Goal: Task Accomplishment & Management: Manage account settings

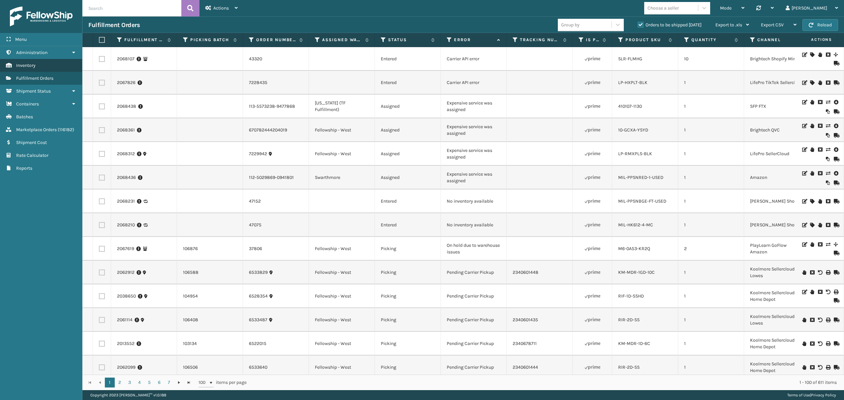
click at [44, 69] on link "Inventory" at bounding box center [41, 65] width 82 height 13
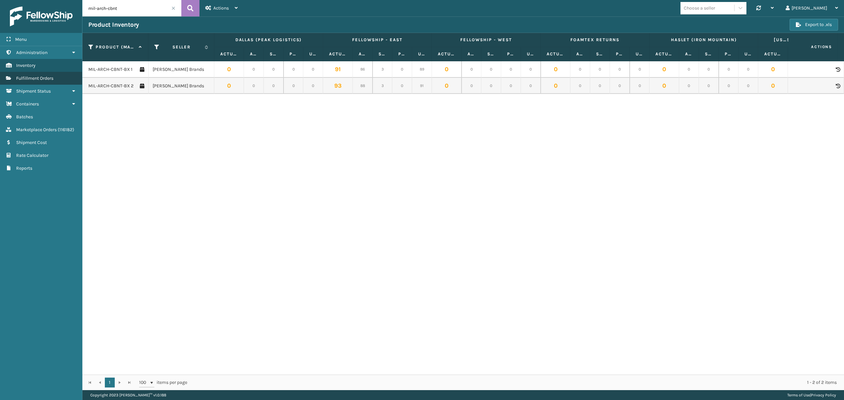
click at [47, 78] on span "Fulfillment Orders" at bounding box center [34, 79] width 37 height 6
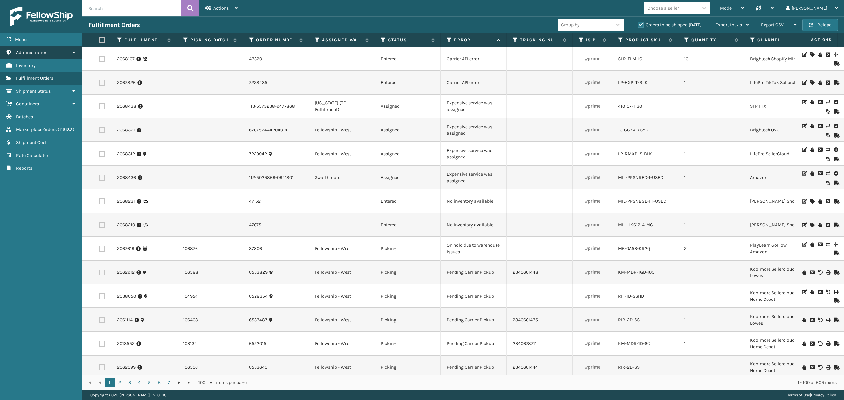
click at [46, 53] on span "Administration" at bounding box center [31, 53] width 31 height 6
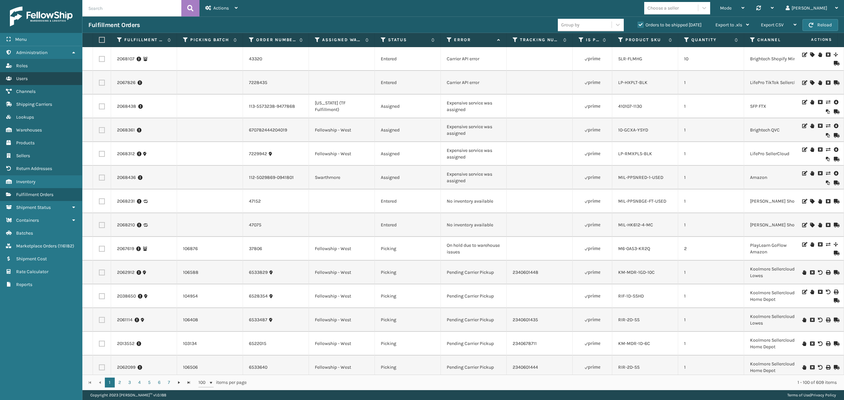
click at [43, 79] on link "Users" at bounding box center [41, 78] width 82 height 13
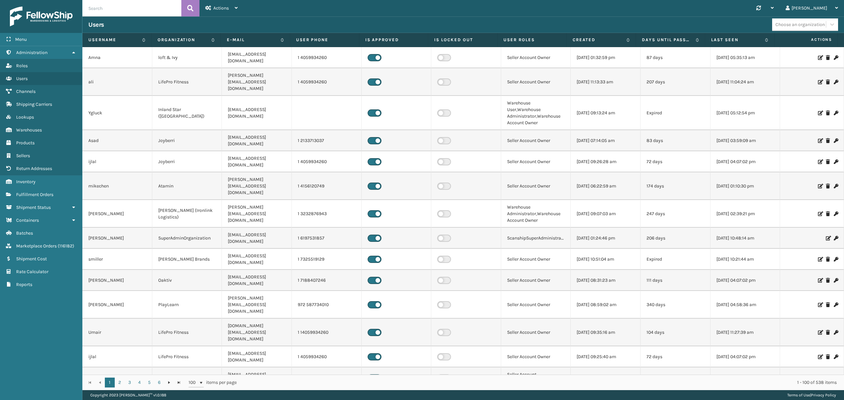
click at [121, 12] on input "text" at bounding box center [131, 8] width 99 height 16
type input "M"
type input "N"
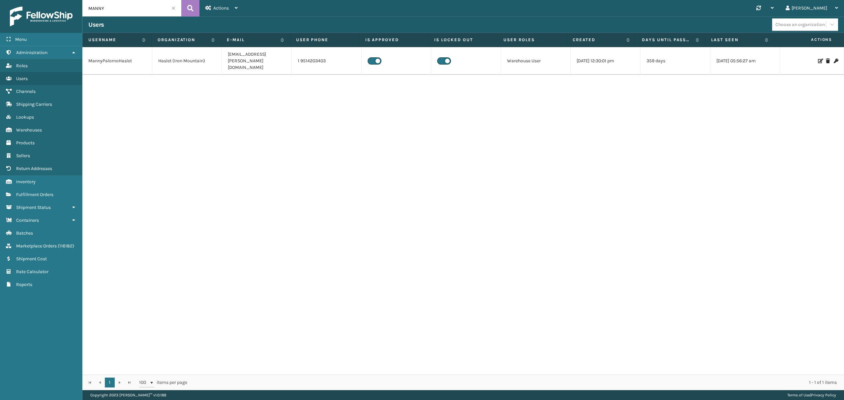
click at [438, 57] on label at bounding box center [444, 60] width 14 height 7
click at [438, 57] on input "checkbox" at bounding box center [439, 59] width 4 height 4
click at [818, 59] on icon at bounding box center [820, 61] width 4 height 5
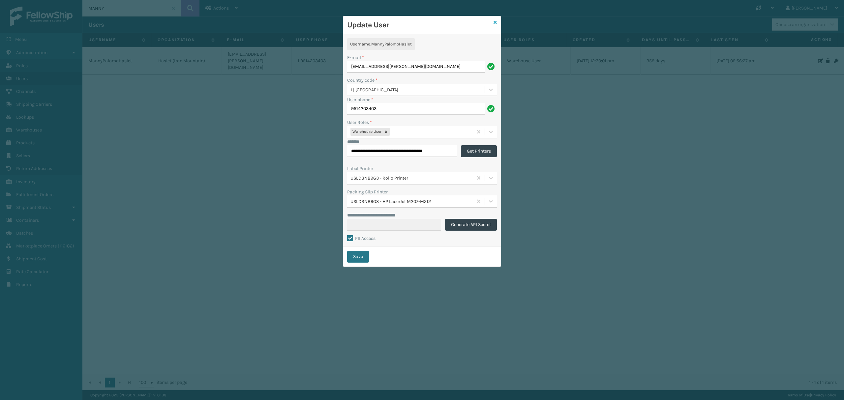
click at [494, 24] on icon at bounding box center [495, 22] width 3 height 5
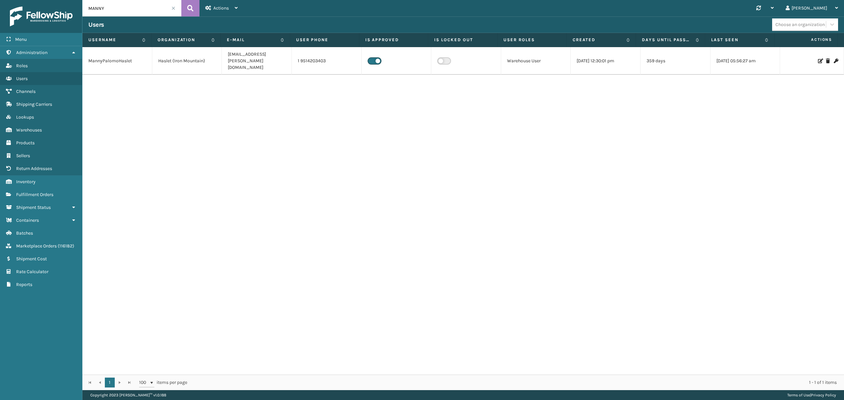
click at [812, 58] on td at bounding box center [812, 61] width 64 height 28
click at [818, 59] on icon at bounding box center [820, 61] width 4 height 5
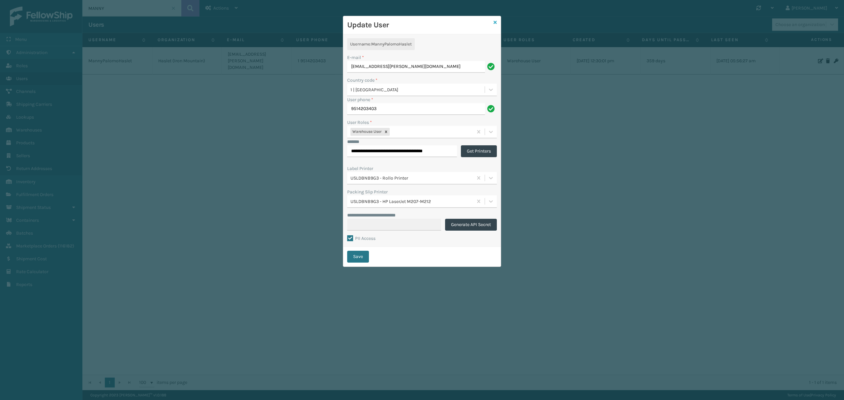
click at [496, 19] on link at bounding box center [495, 22] width 3 height 7
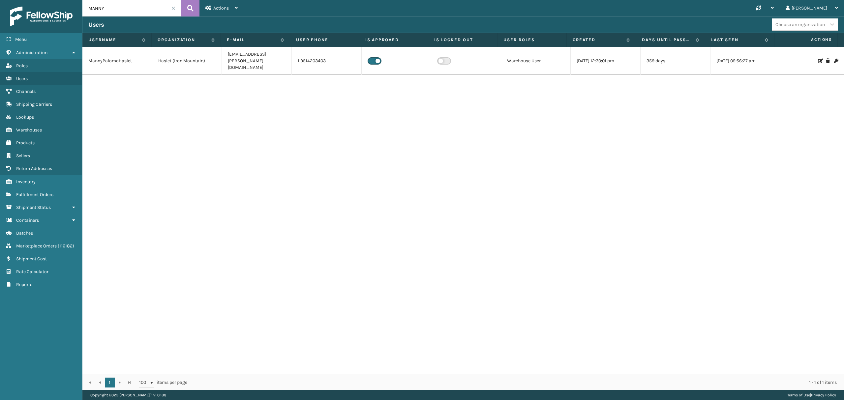
click at [115, 7] on input "MANNY" at bounding box center [131, 8] width 99 height 16
type input "[PERSON_NAME]"
click at [818, 62] on icon at bounding box center [820, 64] width 4 height 5
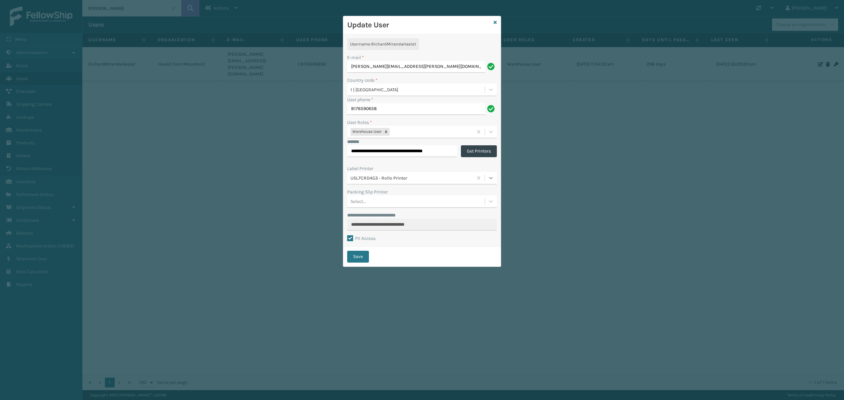
click at [491, 178] on icon at bounding box center [491, 178] width 7 height 7
click at [494, 20] on icon at bounding box center [495, 22] width 3 height 5
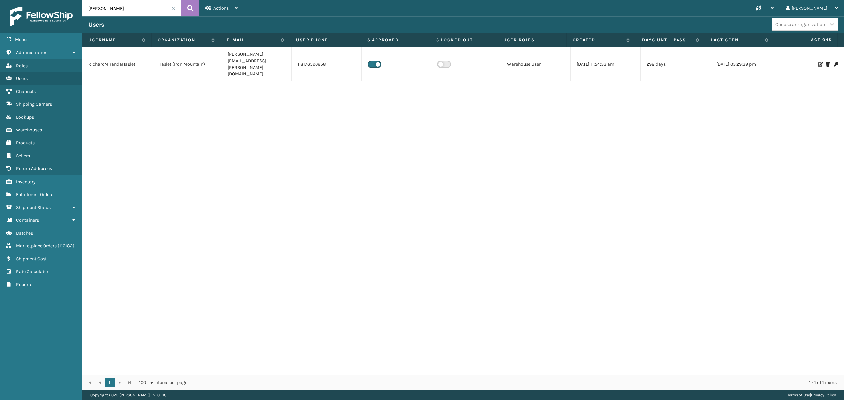
click at [818, 62] on icon at bounding box center [820, 64] width 4 height 5
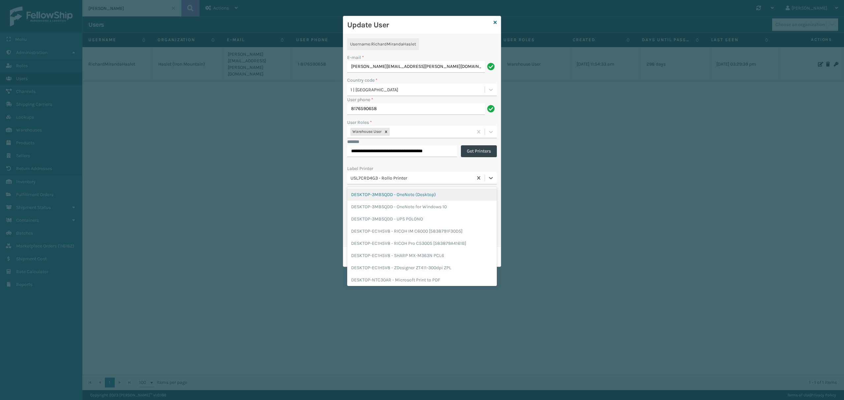
drag, startPoint x: 412, startPoint y: 180, endPoint x: 341, endPoint y: 174, distance: 71.1
click at [341, 174] on div "**********" at bounding box center [422, 200] width 844 height 400
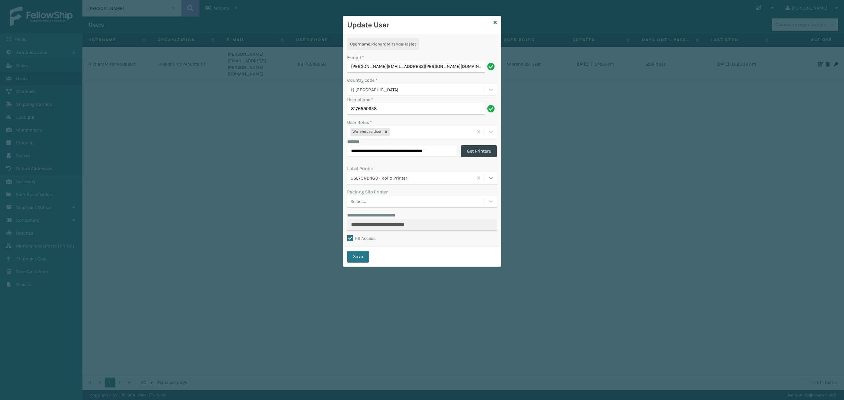
click at [489, 177] on icon at bounding box center [491, 178] width 7 height 7
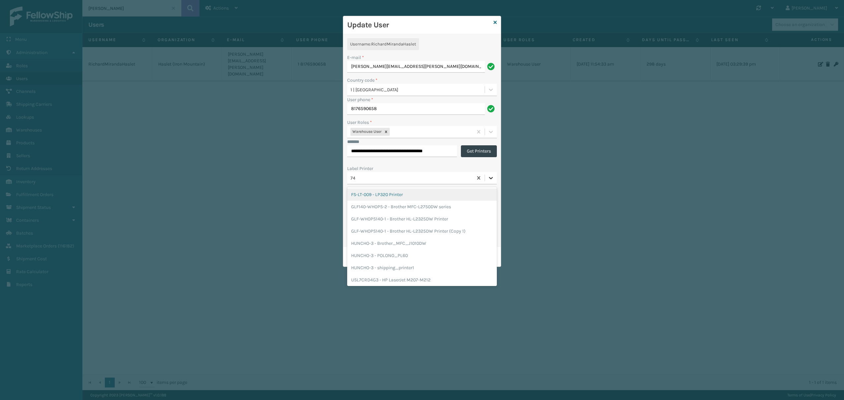
type input "7"
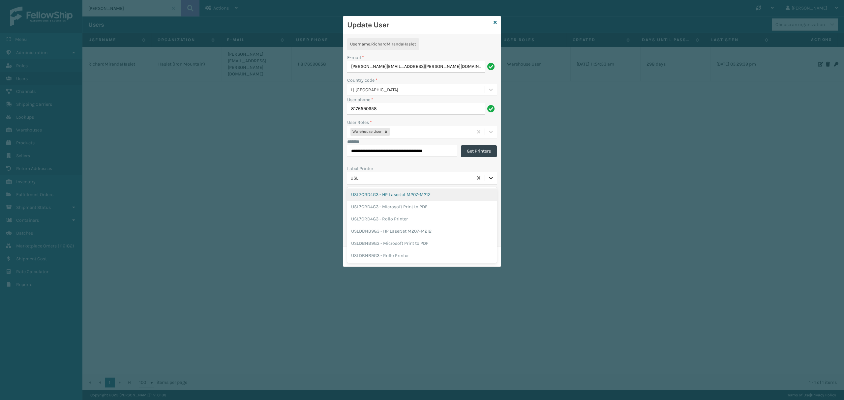
type input "USLD"
click at [407, 219] on div "USLDBNB9G3 - Rollo Printer" at bounding box center [422, 219] width 150 height 12
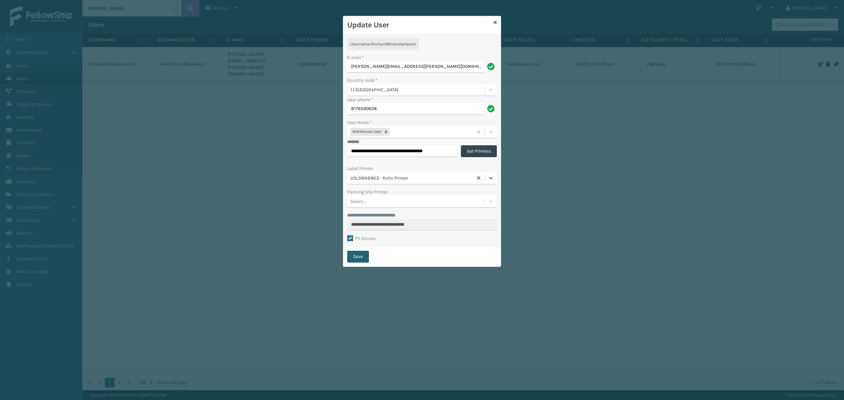
click at [357, 254] on button "Save" at bounding box center [358, 257] width 22 height 12
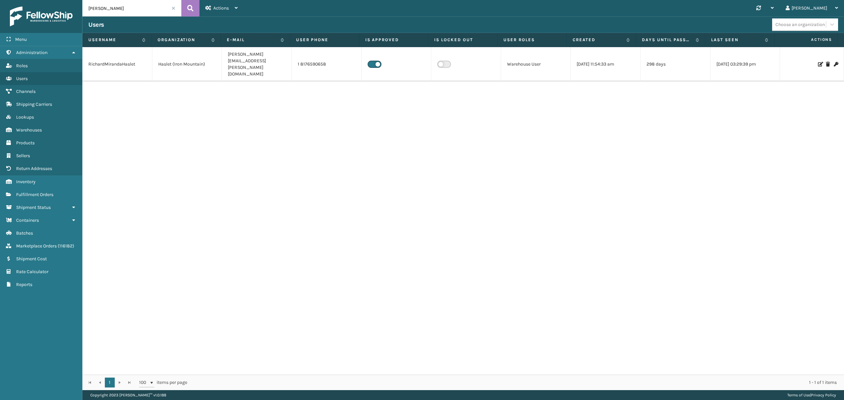
click at [811, 62] on div at bounding box center [812, 64] width 52 height 5
click at [812, 50] on td at bounding box center [812, 64] width 64 height 34
click at [818, 62] on icon at bounding box center [820, 64] width 4 height 5
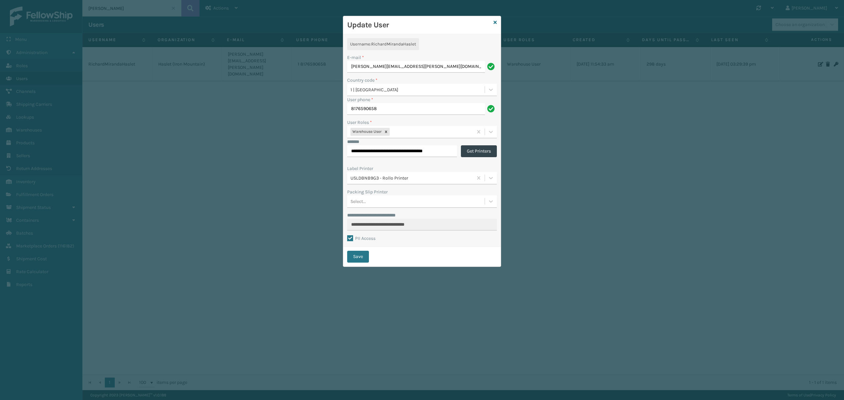
click at [488, 21] on h3 "Update User" at bounding box center [419, 25] width 144 height 10
click at [499, 20] on div "Update User" at bounding box center [422, 25] width 158 height 18
click at [497, 21] on div "Update User" at bounding box center [422, 25] width 158 height 18
click at [492, 21] on div "Update User" at bounding box center [422, 25] width 158 height 18
click at [493, 21] on div "Update User" at bounding box center [422, 25] width 158 height 18
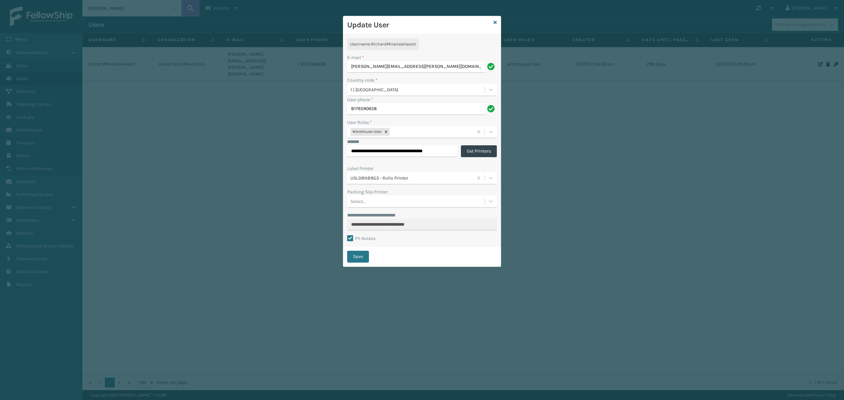
click at [497, 25] on div "Update User" at bounding box center [422, 25] width 158 height 18
click at [495, 22] on icon at bounding box center [495, 22] width 3 height 5
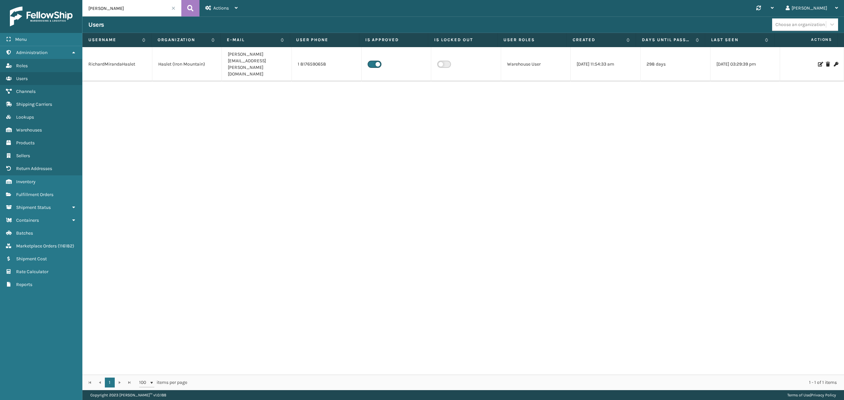
click at [175, 9] on span at bounding box center [174, 8] width 4 height 4
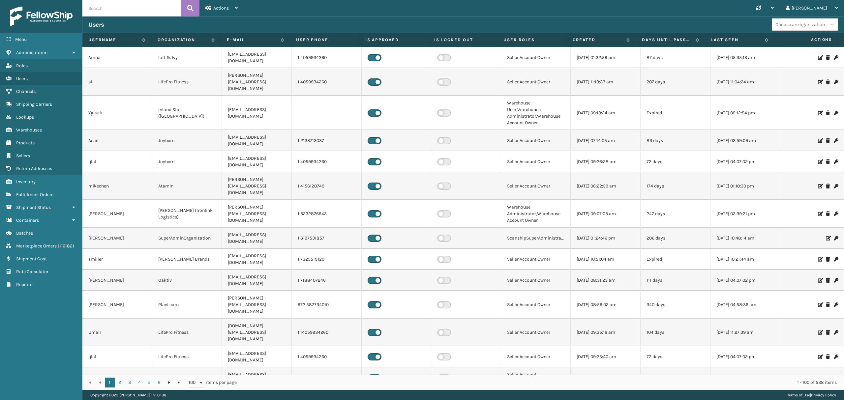
click at [133, 4] on input "text" at bounding box center [131, 8] width 99 height 16
click at [189, 12] on icon at bounding box center [190, 8] width 6 height 10
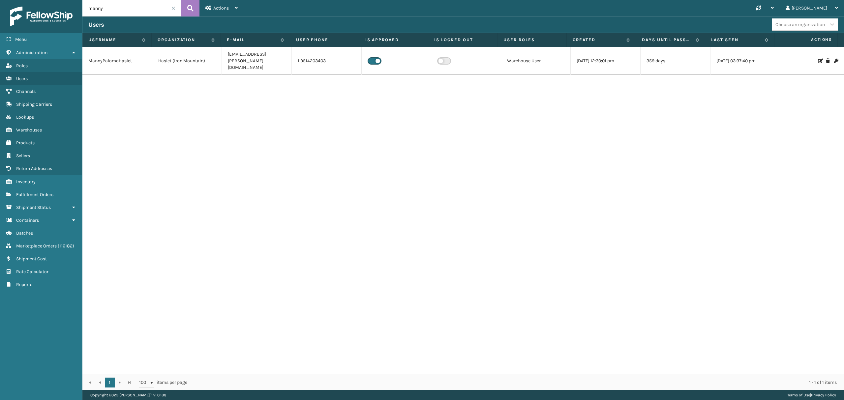
click at [818, 59] on icon at bounding box center [820, 61] width 4 height 5
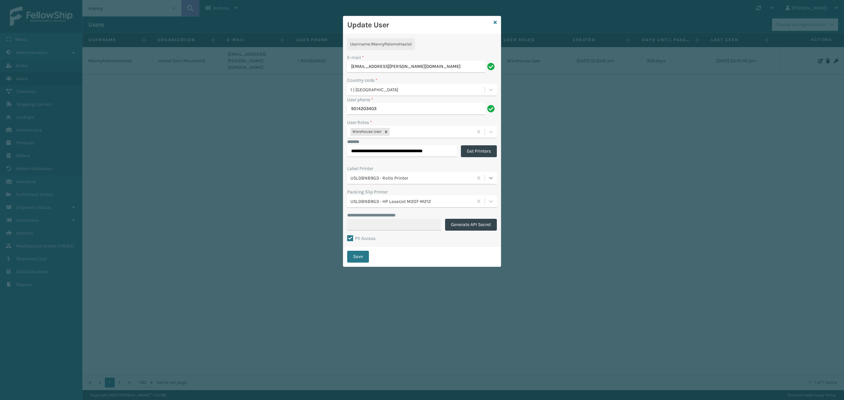
click at [492, 180] on icon at bounding box center [491, 178] width 7 height 7
click at [366, 258] on button "Save" at bounding box center [358, 257] width 22 height 12
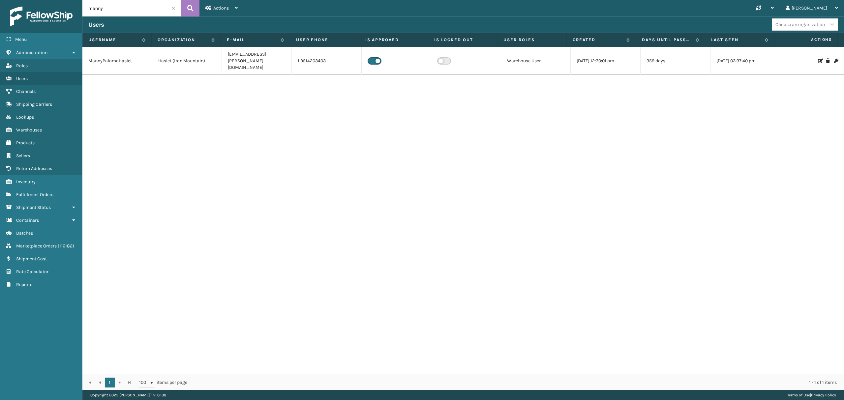
click at [818, 59] on icon at bounding box center [820, 61] width 4 height 5
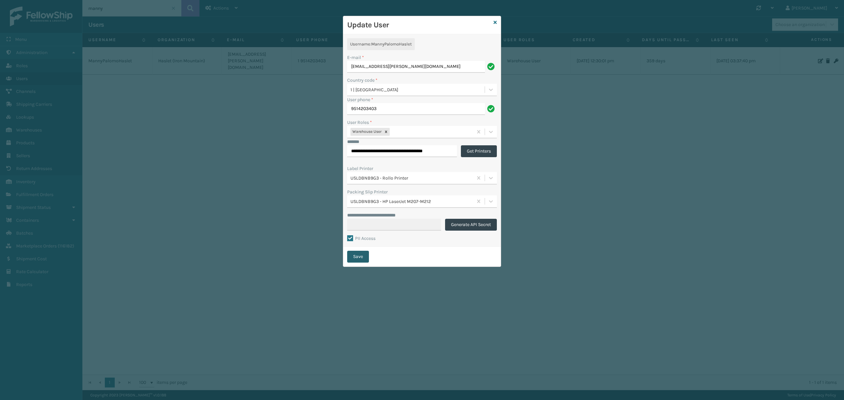
click at [358, 255] on button "Save" at bounding box center [358, 257] width 22 height 12
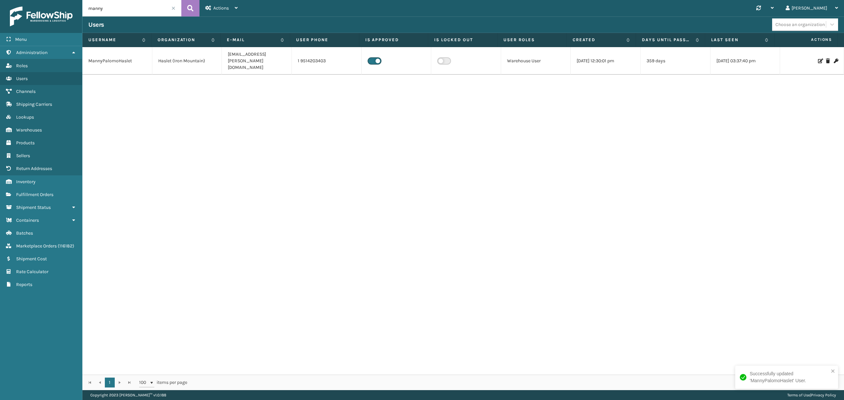
click at [113, 9] on input "manny" at bounding box center [131, 8] width 99 height 16
click at [437, 61] on label at bounding box center [444, 64] width 14 height 7
click at [437, 61] on input "checkbox" at bounding box center [439, 63] width 4 height 4
click at [818, 62] on icon at bounding box center [820, 64] width 4 height 5
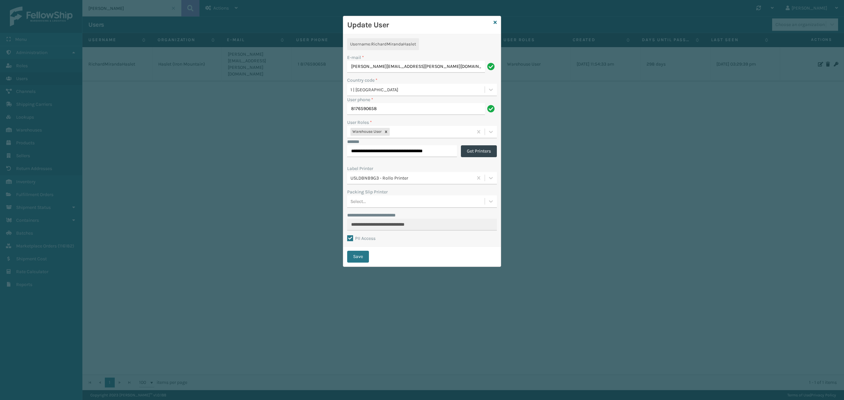
click at [361, 256] on button "Save" at bounding box center [358, 257] width 22 height 12
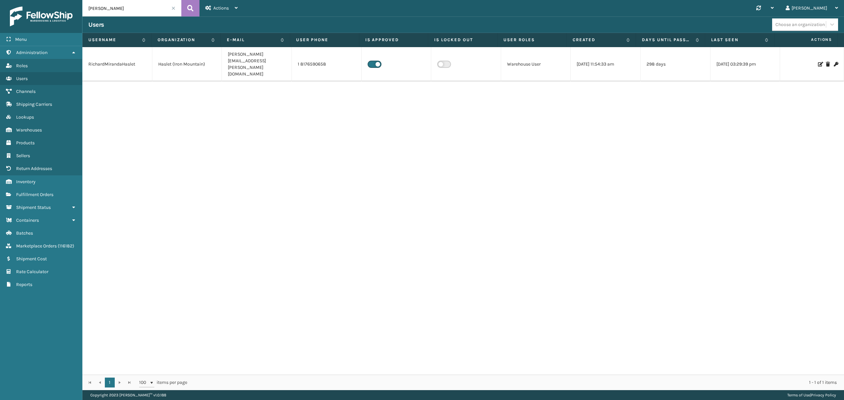
click at [813, 57] on td at bounding box center [812, 64] width 64 height 34
click at [818, 62] on icon at bounding box center [820, 64] width 4 height 5
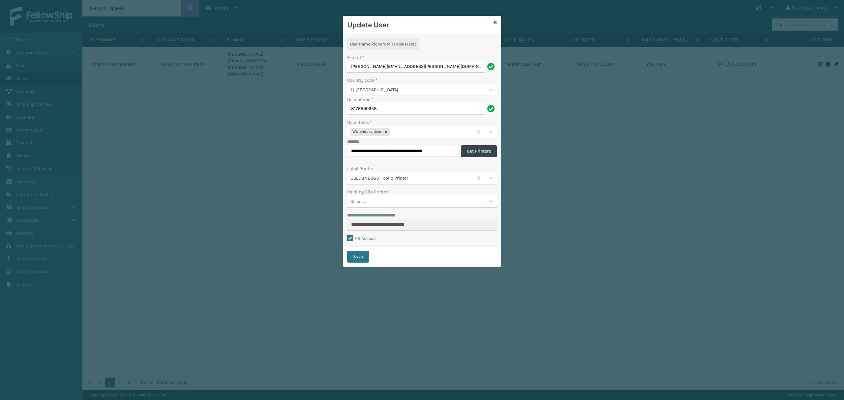
click at [498, 17] on div "Update User" at bounding box center [422, 25] width 158 height 18
click at [495, 23] on icon at bounding box center [495, 22] width 3 height 5
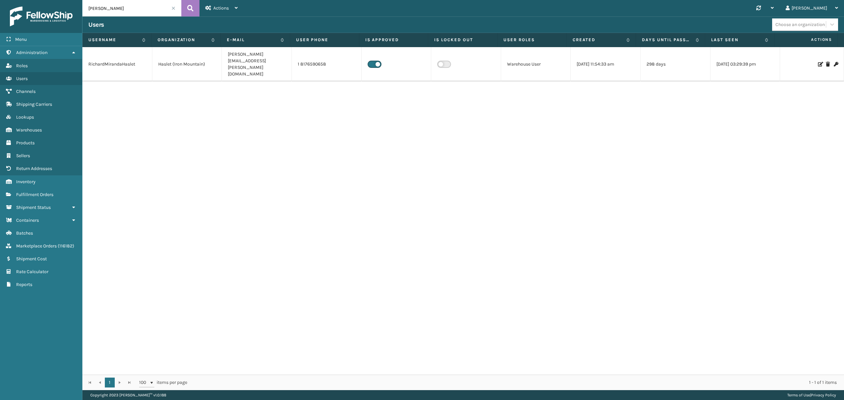
click at [818, 62] on icon at bounding box center [820, 64] width 4 height 5
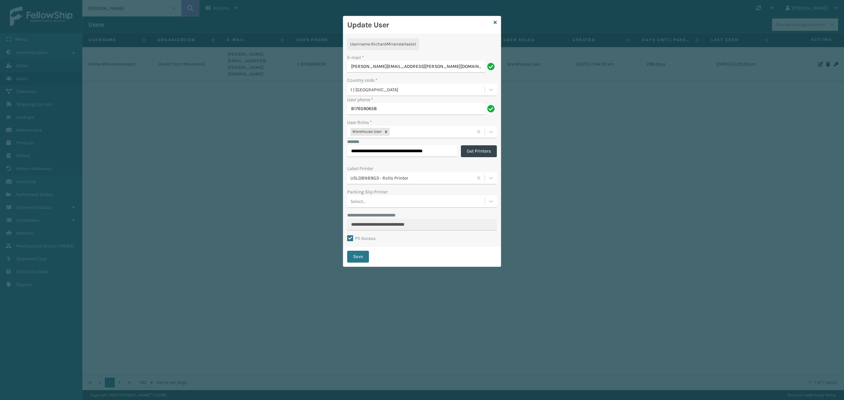
click at [495, 19] on link at bounding box center [495, 22] width 3 height 7
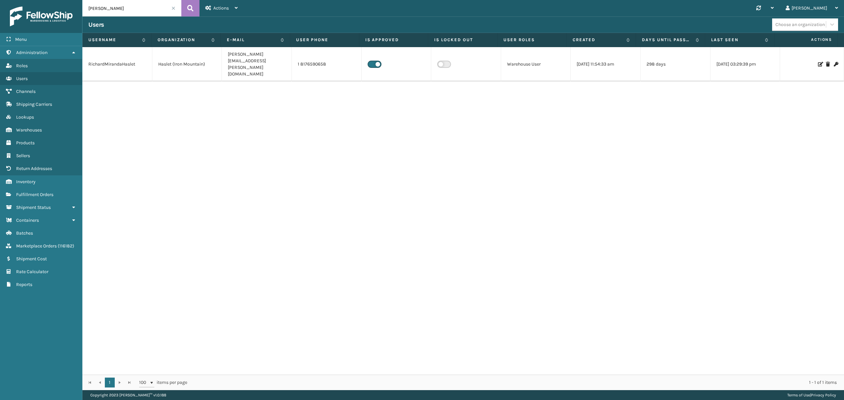
click at [117, 10] on input "[PERSON_NAME]" at bounding box center [131, 8] width 99 height 16
type input "manny"
click at [818, 59] on icon at bounding box center [820, 61] width 4 height 5
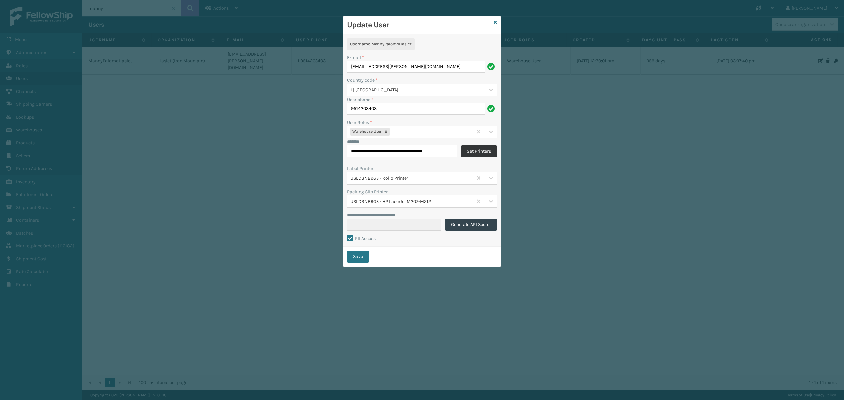
click at [474, 154] on button "Get Printers" at bounding box center [479, 151] width 36 height 12
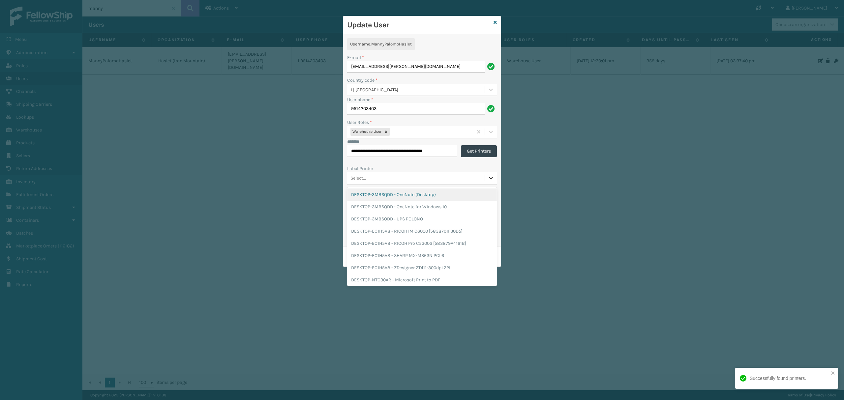
click at [491, 179] on icon at bounding box center [491, 178] width 4 height 2
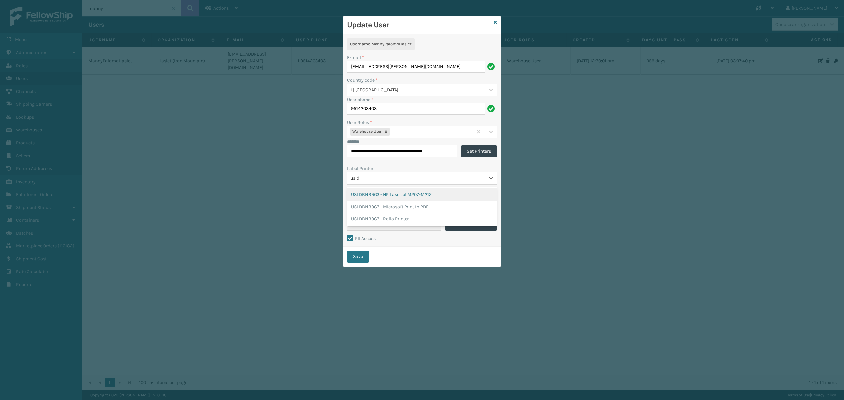
type input "usldb"
click at [409, 214] on div "USLDBNB9G3 - Rollo Printer" at bounding box center [422, 219] width 150 height 12
click at [421, 199] on div "Select..." at bounding box center [416, 201] width 138 height 11
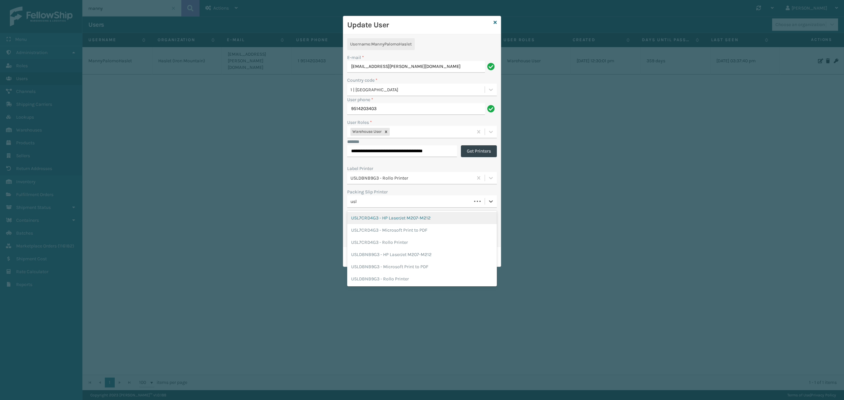
type input "usld"
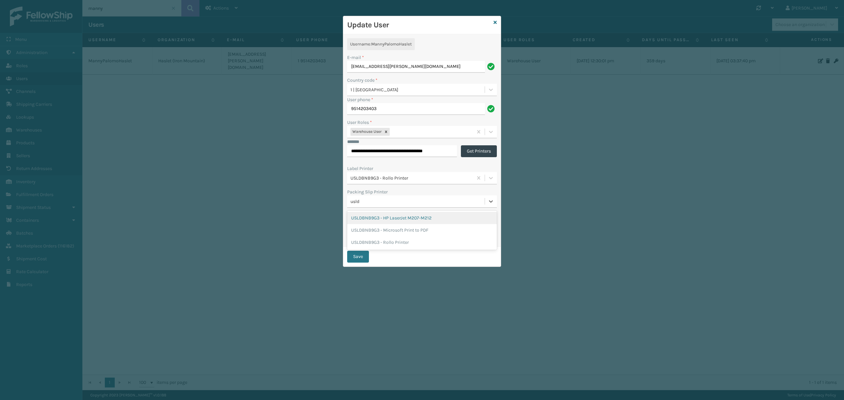
click at [415, 216] on div "USLDBNB9G3 - HP LaserJet M207-M212" at bounding box center [422, 218] width 150 height 12
click at [358, 260] on button "Save" at bounding box center [358, 257] width 22 height 12
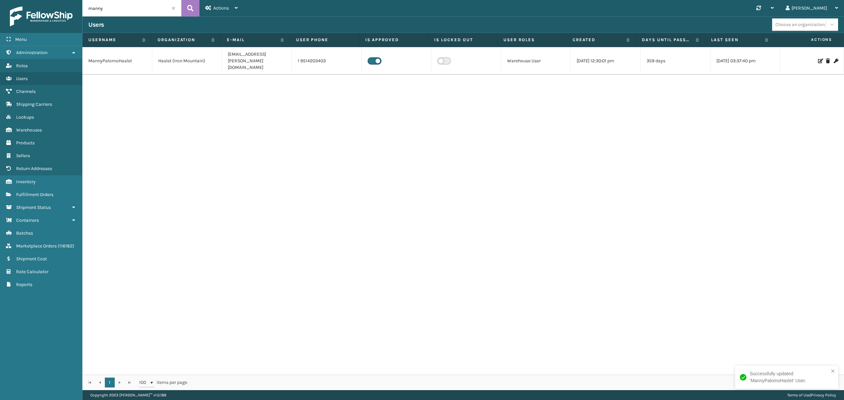
click at [111, 9] on input "manny" at bounding box center [131, 8] width 99 height 16
type input "rich"
click at [818, 62] on icon at bounding box center [820, 64] width 4 height 5
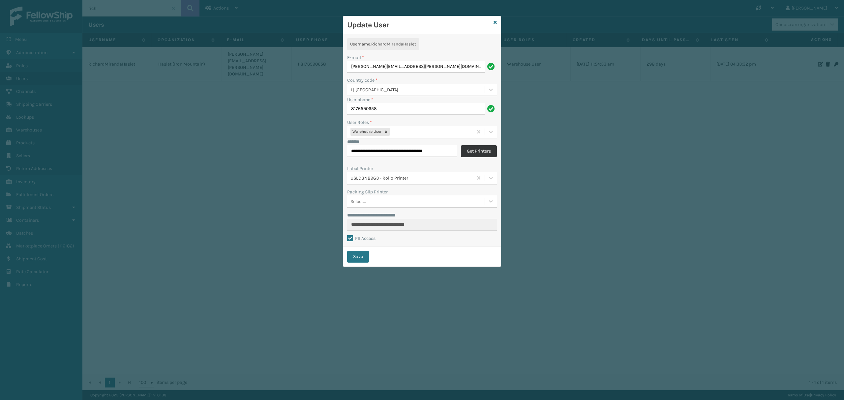
click at [468, 152] on button "Get Printers" at bounding box center [479, 151] width 36 height 12
click at [364, 182] on div "Select..." at bounding box center [416, 178] width 138 height 11
type input "usl7c"
click at [392, 220] on div "USL7CRD4G3 - Rollo Printer" at bounding box center [422, 219] width 150 height 12
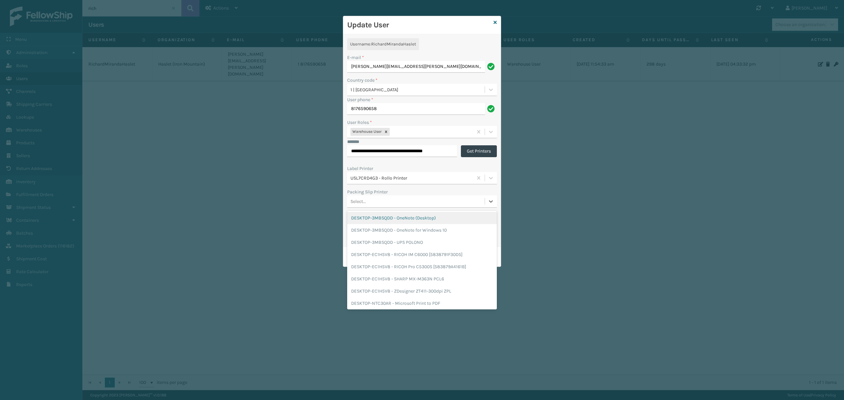
click at [381, 201] on div "Select..." at bounding box center [416, 201] width 138 height 11
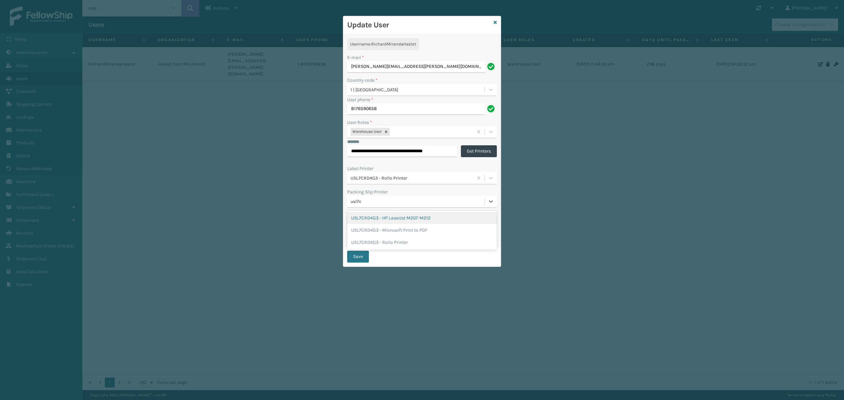
type input "usl7cr"
click at [393, 221] on div "USL7CRD4G3 - HP LaserJet M207-M212" at bounding box center [422, 218] width 150 height 12
click at [361, 255] on button "Save" at bounding box center [358, 257] width 22 height 12
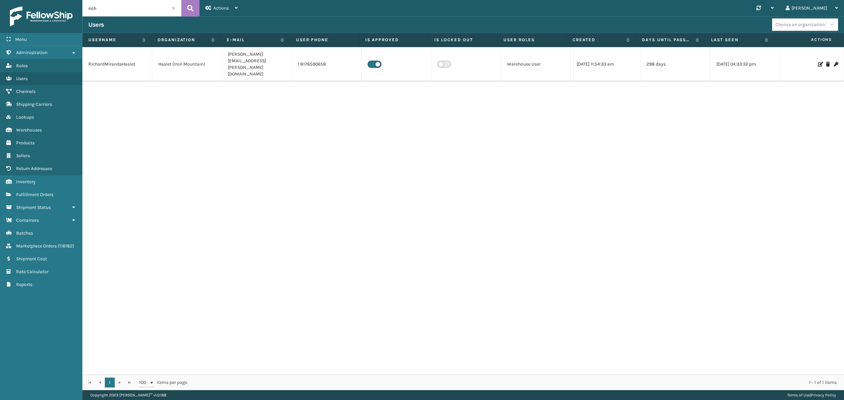
click at [818, 62] on icon at bounding box center [820, 64] width 4 height 5
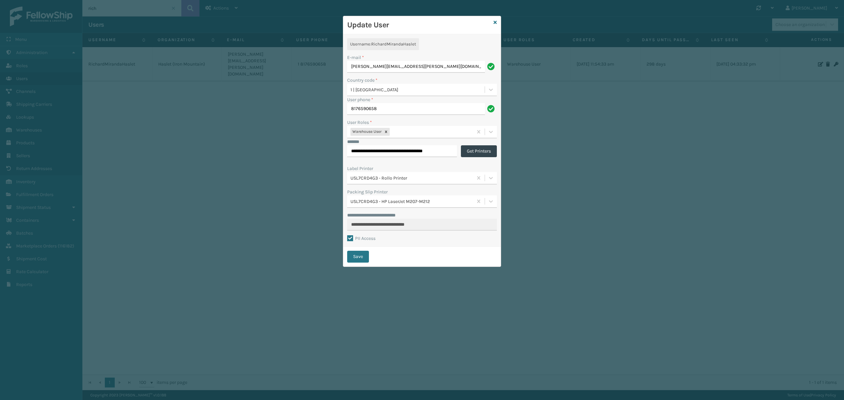
drag, startPoint x: 494, startPoint y: 26, endPoint x: 427, endPoint y: 102, distance: 101.5
click at [494, 26] on link at bounding box center [495, 22] width 3 height 7
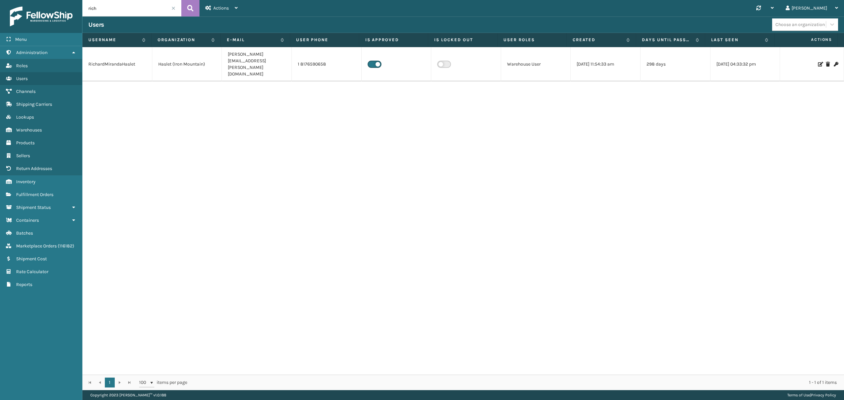
click at [818, 62] on icon at bounding box center [820, 64] width 4 height 5
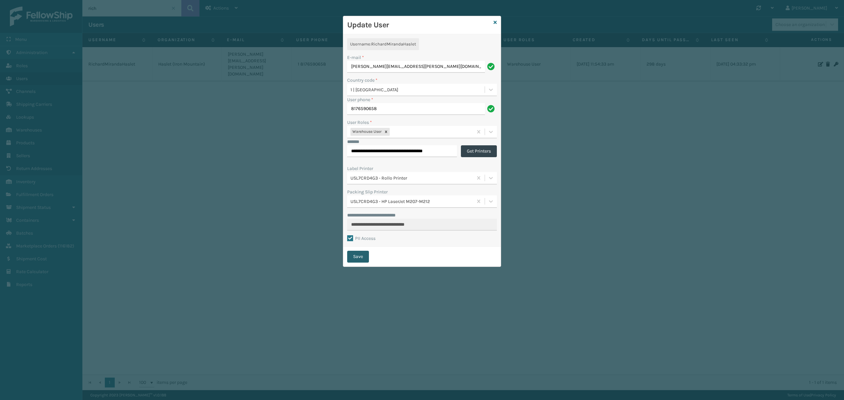
click at [356, 253] on button "Save" at bounding box center [358, 257] width 22 height 12
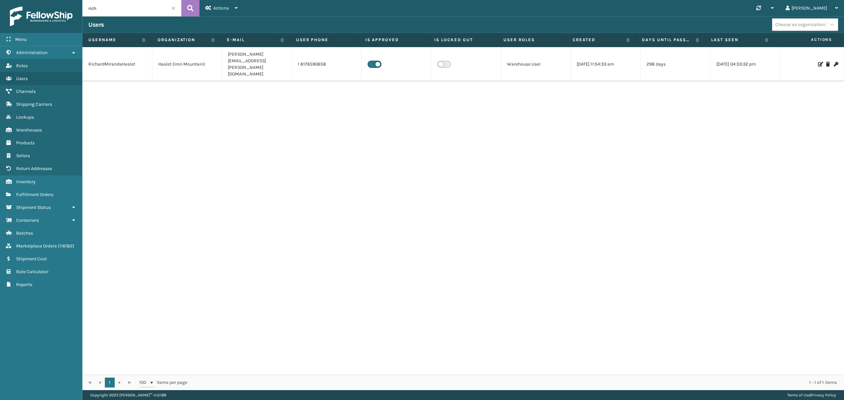
click at [173, 7] on span at bounding box center [174, 8] width 4 height 4
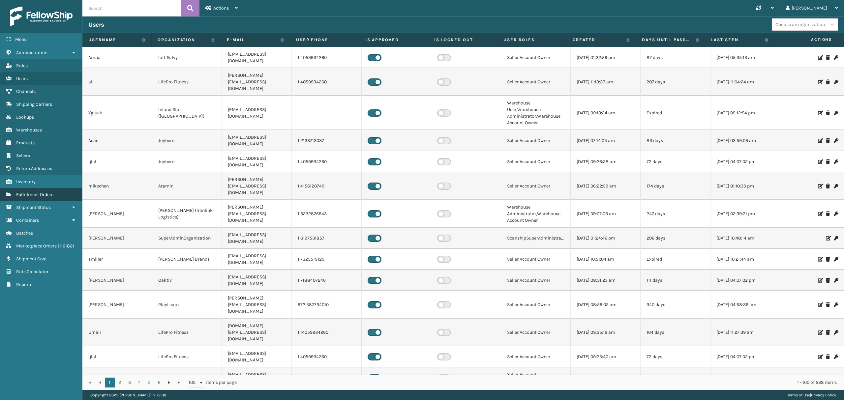
click at [28, 198] on span "Fulfillment Orders" at bounding box center [34, 195] width 37 height 6
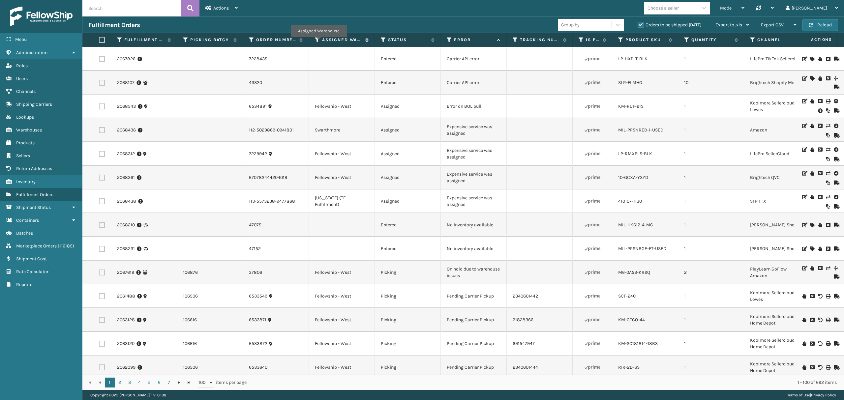
click at [318, 42] on icon at bounding box center [317, 40] width 5 height 6
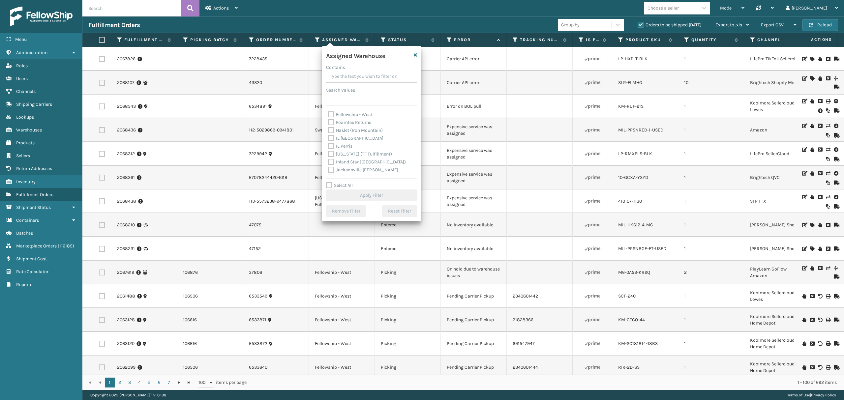
scroll to position [44, 0]
click at [363, 112] on div "Foamtex Returns" at bounding box center [371, 109] width 87 height 8
click at [363, 117] on label "Haslet (Iron Mountain)" at bounding box center [355, 117] width 55 height 6
click at [329, 117] on input "Haslet (Iron Mountain)" at bounding box center [328, 115] width 0 height 4
checkbox input "true"
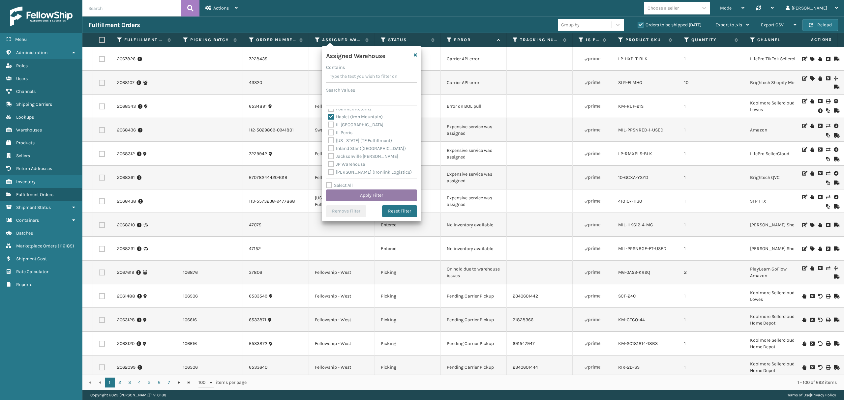
click at [361, 194] on button "Apply Filter" at bounding box center [371, 196] width 91 height 12
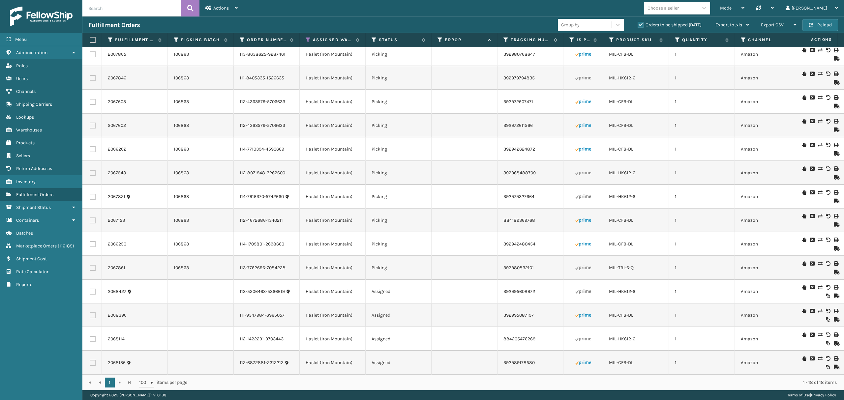
scroll to position [0, 0]
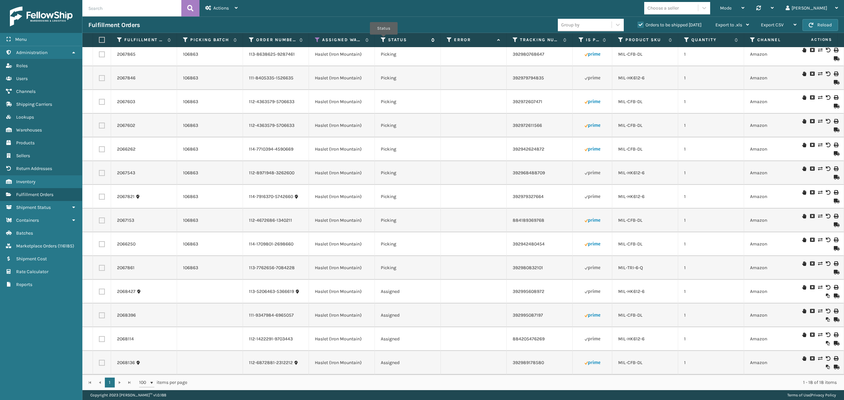
click at [384, 40] on icon at bounding box center [383, 40] width 5 height 6
click at [502, 165] on td at bounding box center [474, 173] width 66 height 24
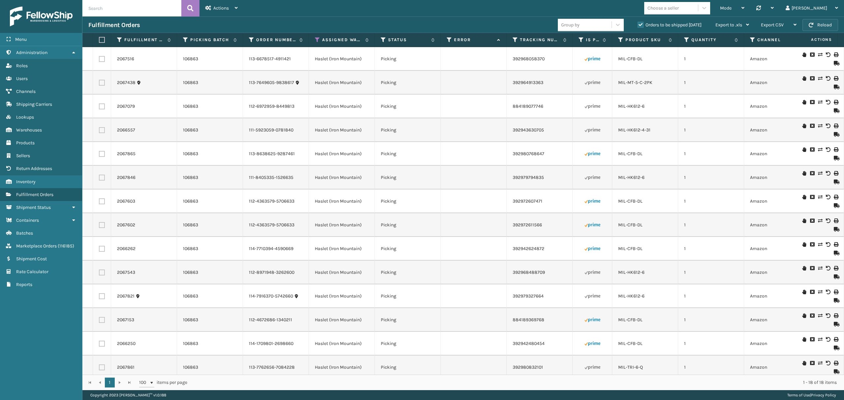
click at [817, 24] on button "Reload" at bounding box center [821, 25] width 36 height 12
click at [381, 36] on th "Status" at bounding box center [408, 40] width 66 height 14
click at [384, 40] on icon at bounding box center [383, 40] width 5 height 6
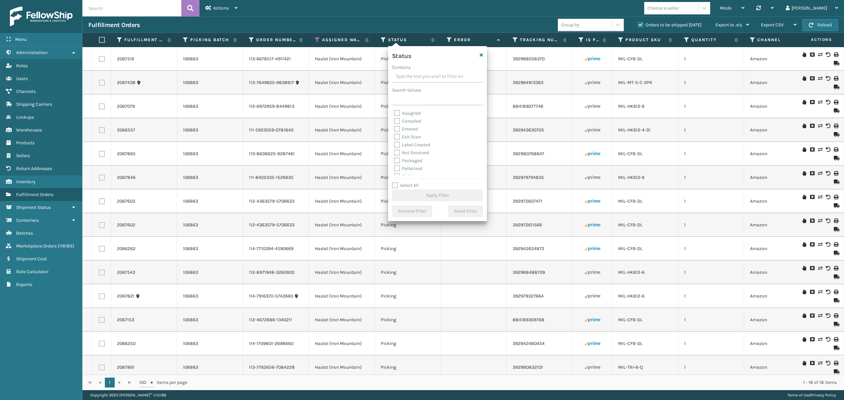
click at [404, 115] on label "Assigned" at bounding box center [407, 113] width 27 height 6
click at [394, 114] on input "Assigned" at bounding box center [394, 112] width 0 height 4
checkbox input "true"
click at [406, 143] on div "Picking" at bounding box center [437, 140] width 87 height 8
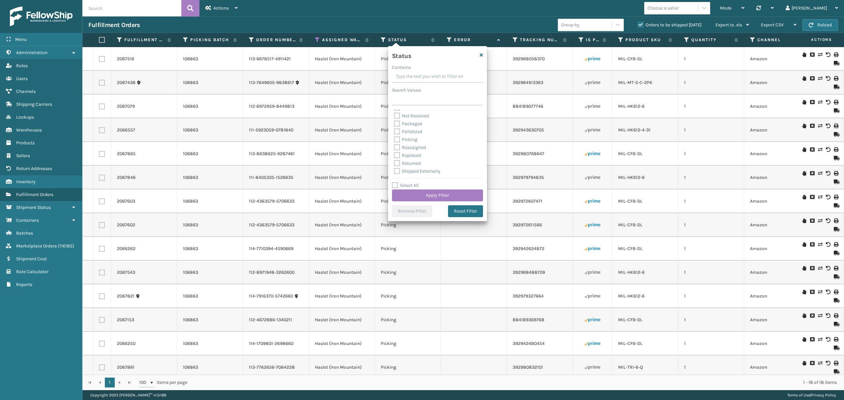
click at [405, 138] on label "Picking" at bounding box center [405, 140] width 23 height 6
click at [394, 138] on input "Picking" at bounding box center [394, 138] width 0 height 4
checkbox input "true"
click at [406, 130] on label "Palletized" at bounding box center [408, 132] width 28 height 6
click at [394, 130] on input "Palletized" at bounding box center [394, 130] width 0 height 4
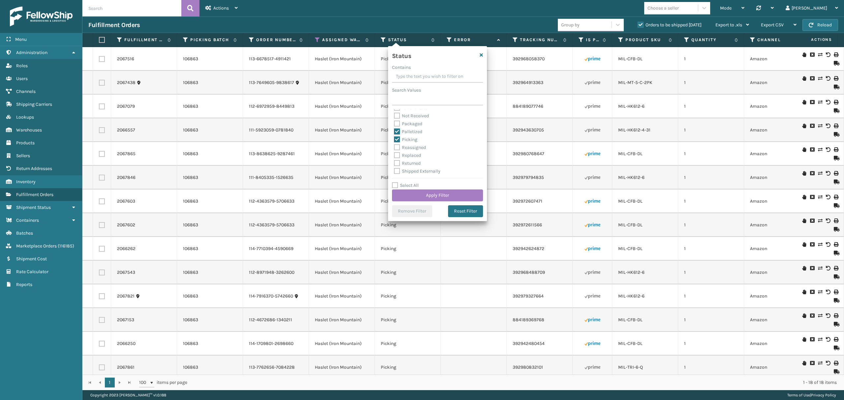
checkbox input "true"
click at [430, 192] on button "Apply Filter" at bounding box center [437, 196] width 91 height 12
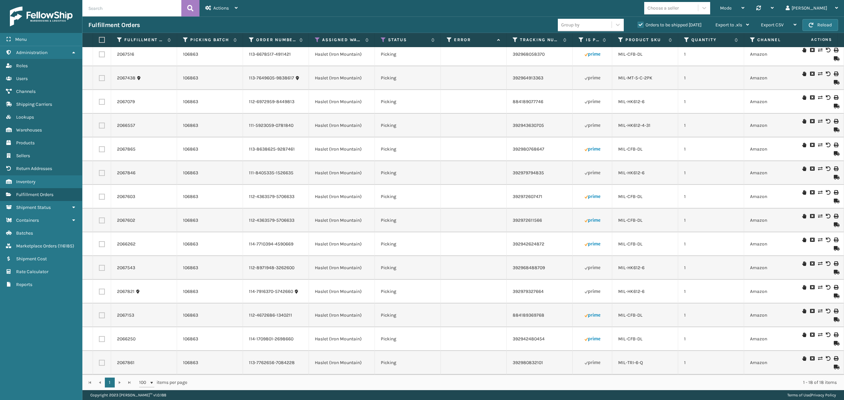
scroll to position [0, 0]
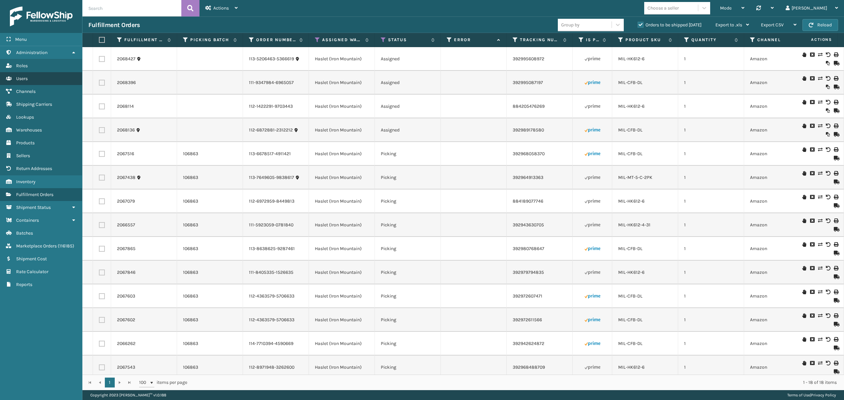
click at [24, 77] on span "Users" at bounding box center [22, 79] width 12 height 6
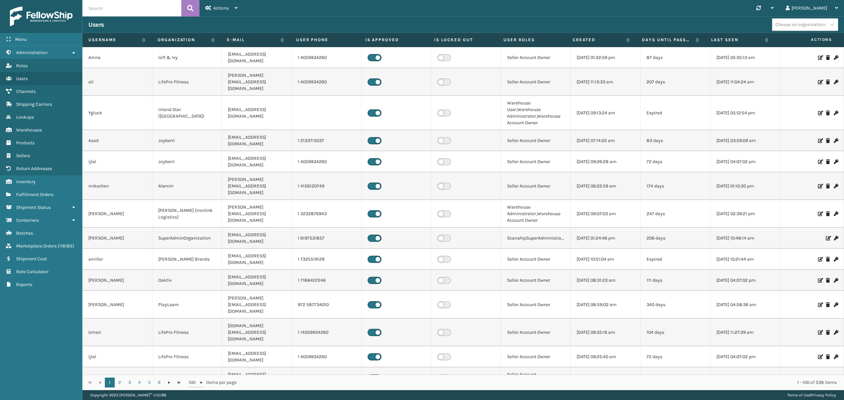
click at [88, 7] on input "text" at bounding box center [131, 8] width 99 height 16
type input "r"
click at [190, 14] on button at bounding box center [190, 8] width 18 height 16
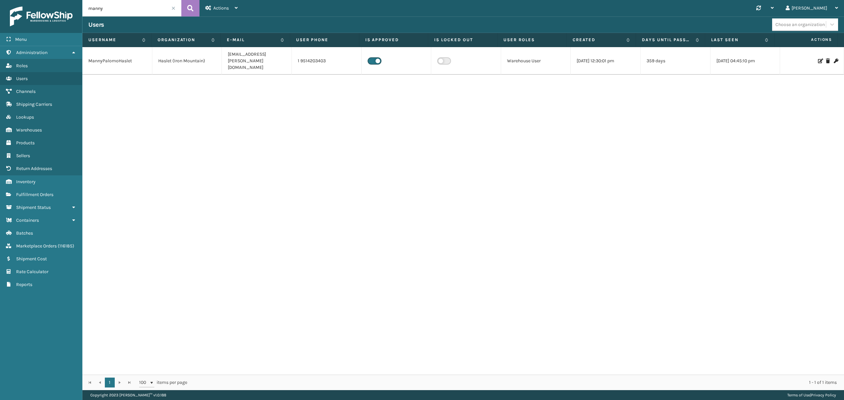
click at [818, 59] on icon at bounding box center [820, 61] width 4 height 5
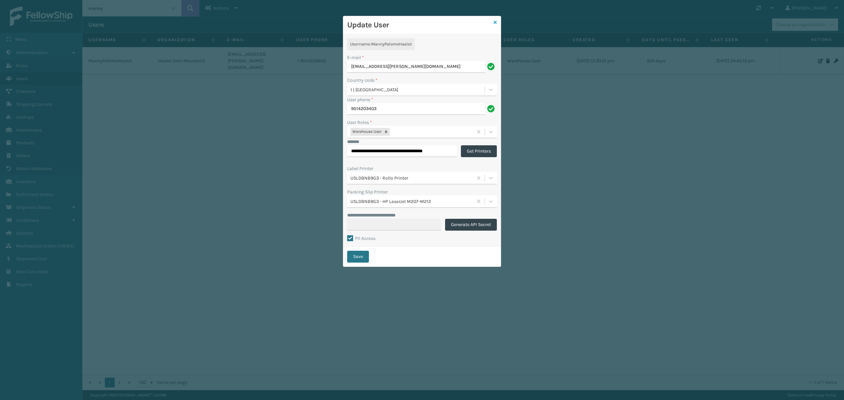
click at [495, 20] on icon at bounding box center [495, 22] width 3 height 5
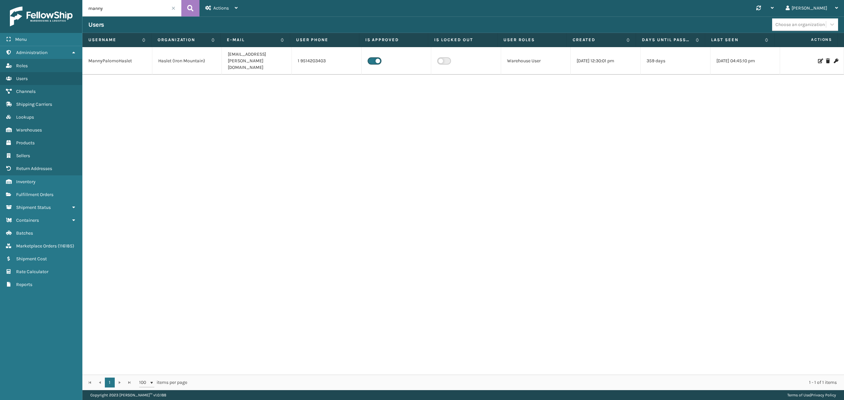
click at [133, 7] on input "manny" at bounding box center [131, 8] width 99 height 16
type input "[PERSON_NAME]"
click at [186, 12] on button at bounding box center [190, 8] width 18 height 16
click at [811, 62] on div at bounding box center [812, 64] width 52 height 5
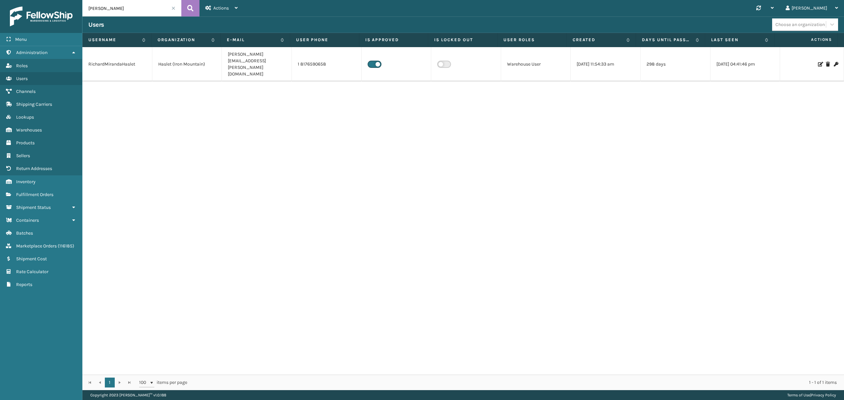
click at [810, 62] on div at bounding box center [812, 64] width 52 height 5
click at [818, 62] on icon at bounding box center [820, 64] width 4 height 5
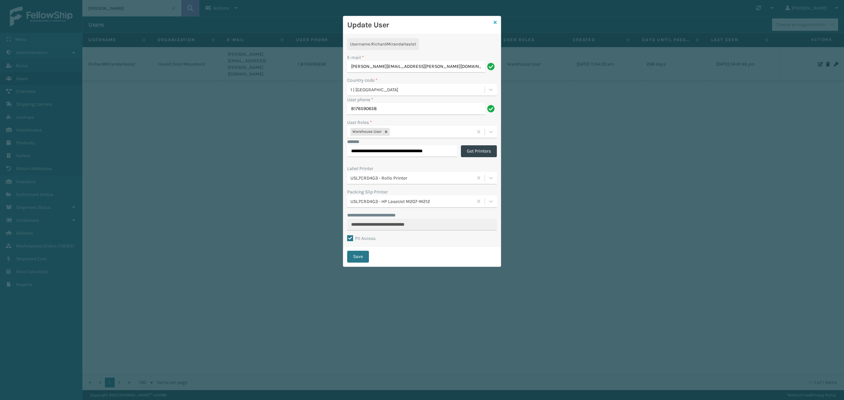
click at [495, 20] on icon at bounding box center [495, 22] width 3 height 5
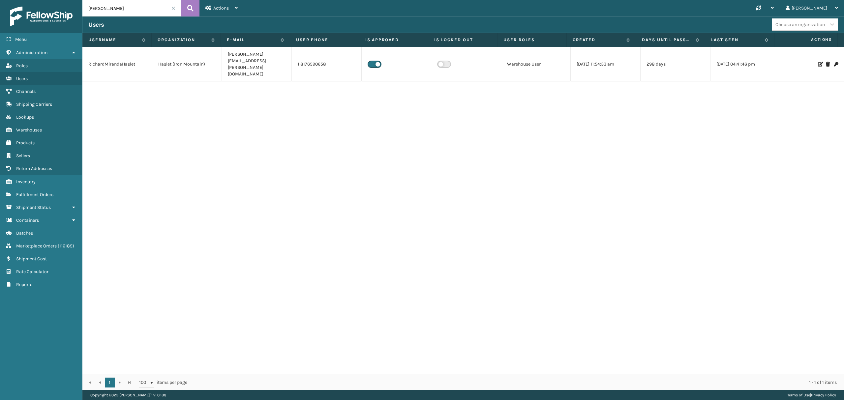
click at [809, 62] on div at bounding box center [812, 64] width 52 height 5
click at [818, 62] on icon at bounding box center [820, 64] width 4 height 5
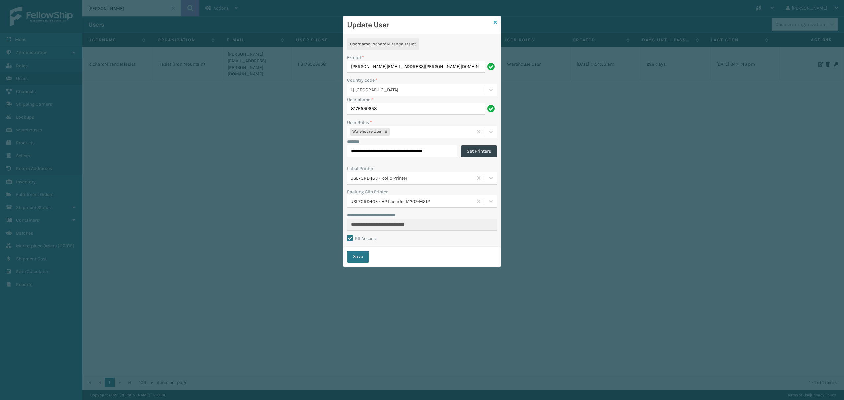
click at [495, 24] on icon at bounding box center [495, 22] width 3 height 5
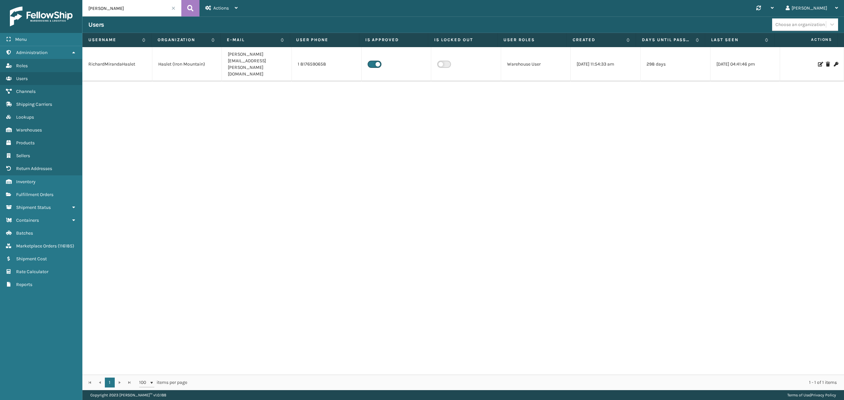
click at [818, 62] on icon at bounding box center [820, 64] width 4 height 5
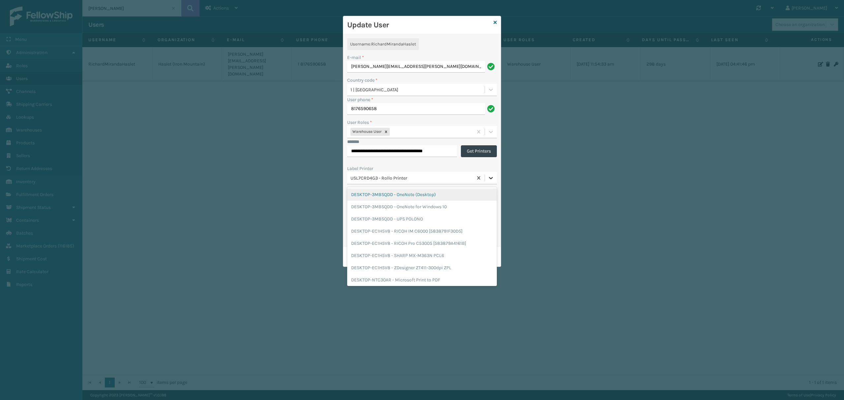
click at [490, 178] on icon at bounding box center [491, 178] width 4 height 2
type input "6"
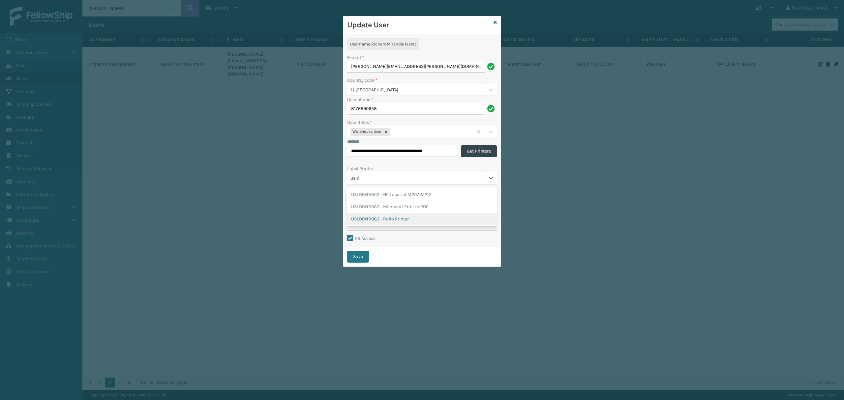
type input "usld"
click at [367, 175] on div "Select..." at bounding box center [416, 178] width 138 height 11
type input "usld"
click at [406, 222] on div "USLDBNB9G3 - Rollo Printer" at bounding box center [422, 219] width 150 height 12
click at [357, 258] on button "Save" at bounding box center [358, 257] width 22 height 12
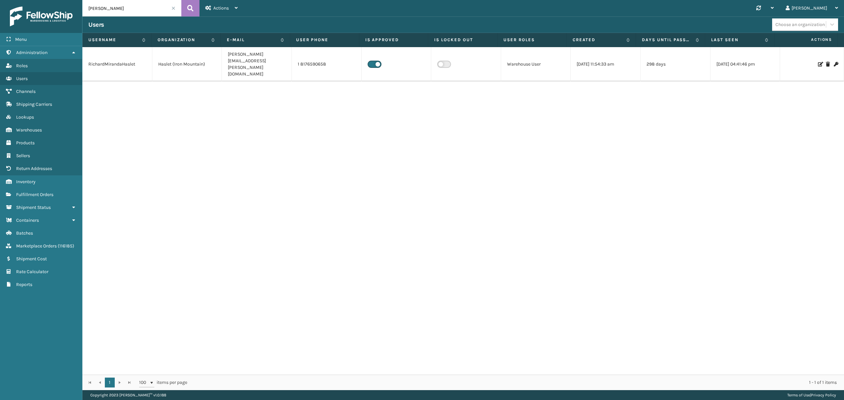
click at [818, 62] on icon at bounding box center [820, 64] width 4 height 5
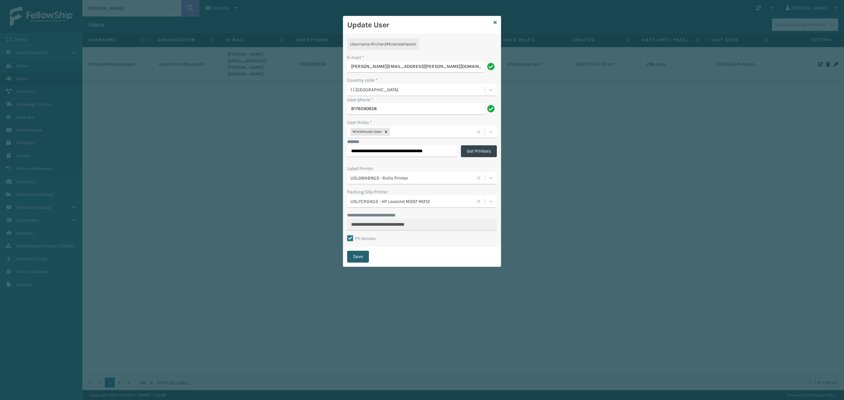
click at [355, 262] on button "Save" at bounding box center [358, 257] width 22 height 12
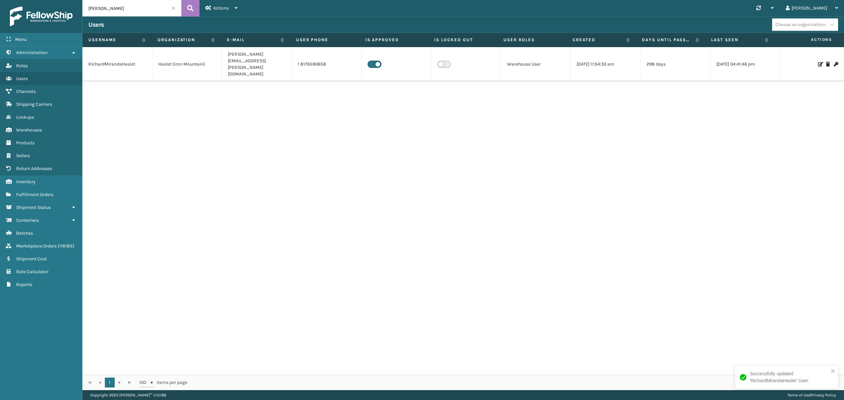
click at [818, 62] on icon at bounding box center [820, 64] width 4 height 5
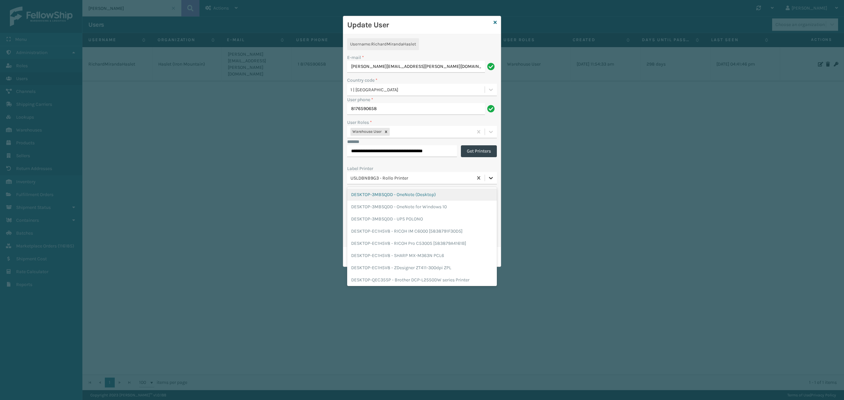
click at [486, 176] on div at bounding box center [491, 178] width 12 height 12
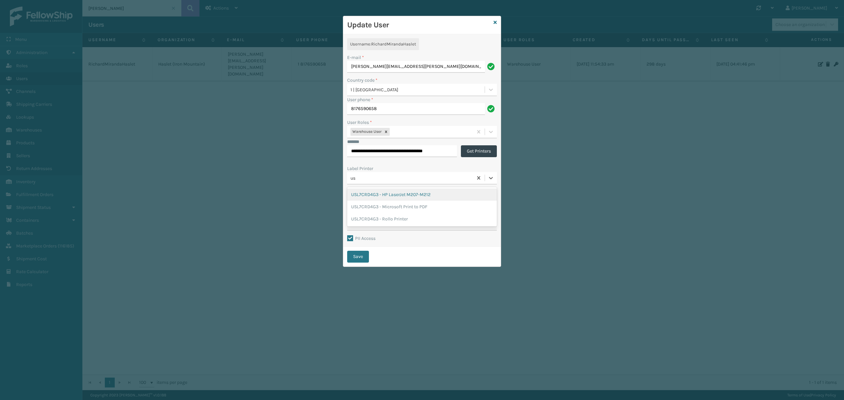
type input "usl"
click at [406, 215] on div "USL7CRD4G3 - Rollo Printer" at bounding box center [422, 219] width 150 height 12
click at [362, 257] on button "Save" at bounding box center [358, 257] width 22 height 12
